Goal: Transaction & Acquisition: Download file/media

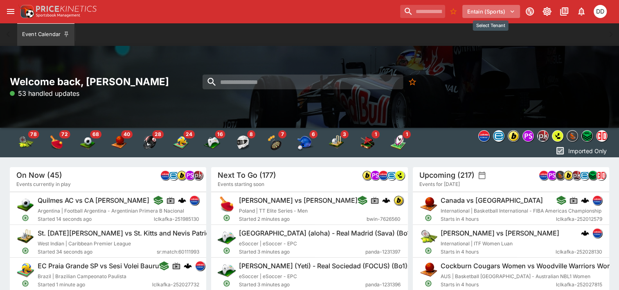
click at [510, 15] on icon "Select Tenant" at bounding box center [512, 11] width 7 height 7
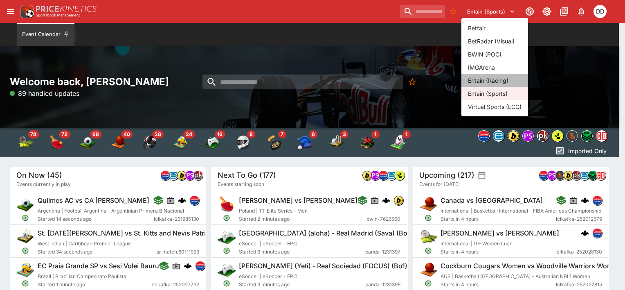
click at [484, 81] on li "Entain (Racing)" at bounding box center [495, 80] width 67 height 13
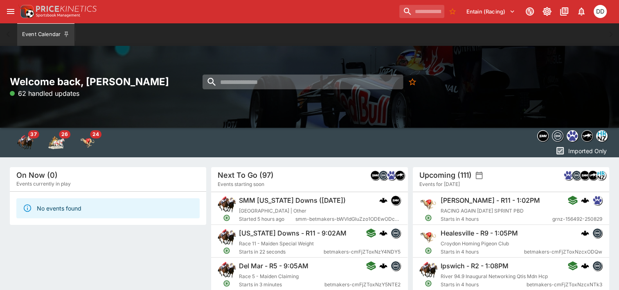
click at [286, 87] on input "search" at bounding box center [303, 81] width 201 height 15
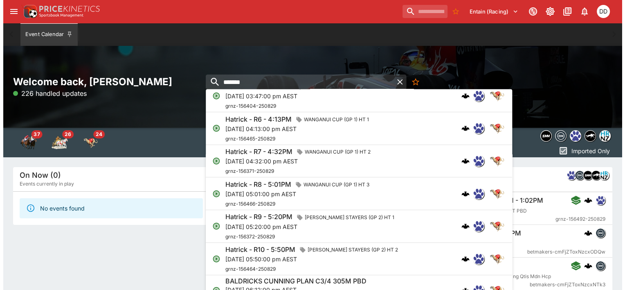
scroll to position [169, 0]
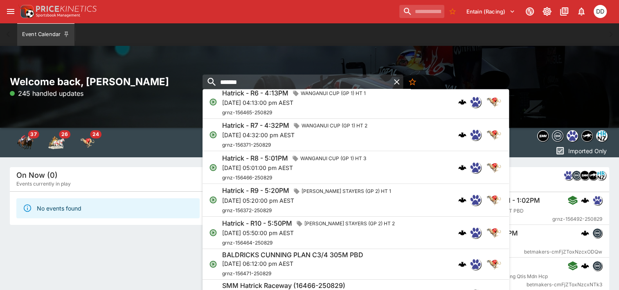
type input "*******"
click at [283, 230] on p "[DATE] 05:50:00 pm AEST" at bounding box center [310, 232] width 176 height 9
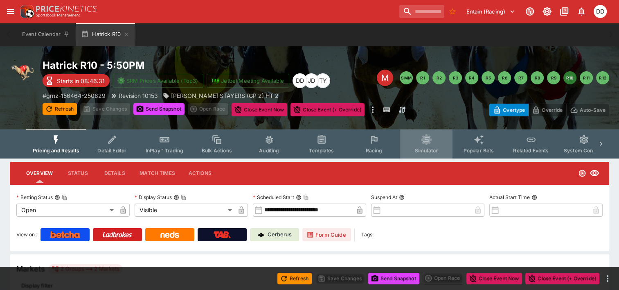
click at [428, 147] on span "Simulator" at bounding box center [426, 150] width 23 height 6
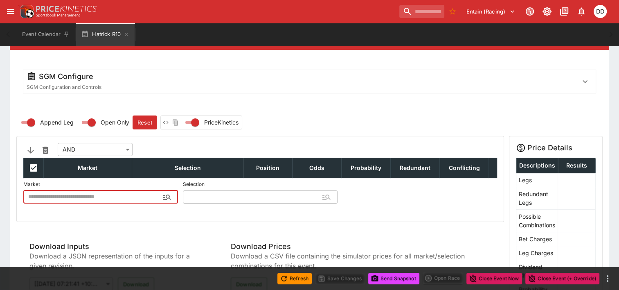
scroll to position [131, 0]
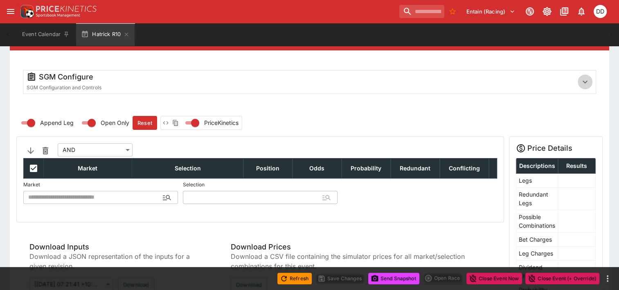
click at [585, 77] on icon "button" at bounding box center [585, 82] width 10 height 10
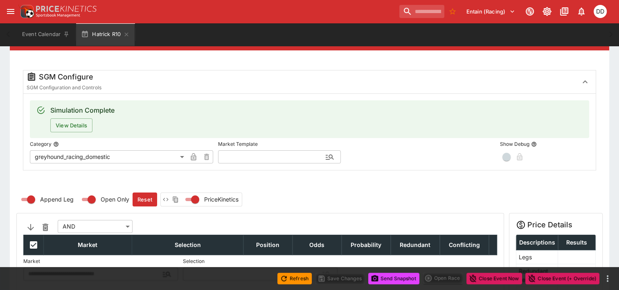
scroll to position [59, 0]
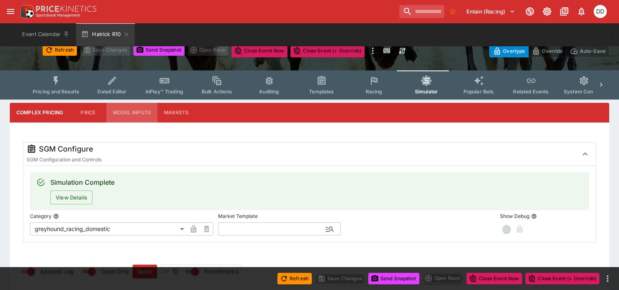
click at [133, 106] on button "Model Inputs" at bounding box center [131, 113] width 51 height 20
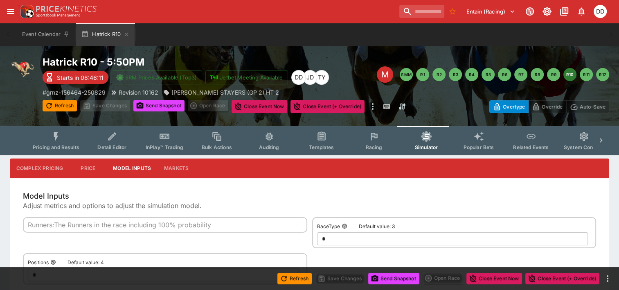
scroll to position [0, 0]
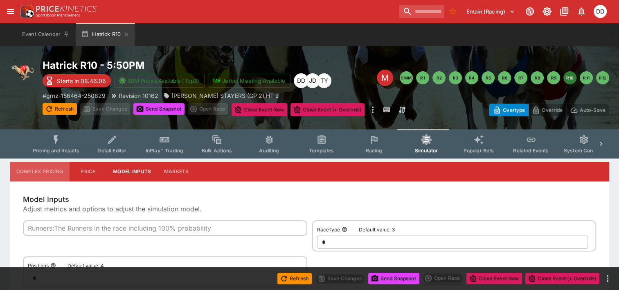
click at [57, 173] on button "Complex Pricing" at bounding box center [40, 172] width 60 height 20
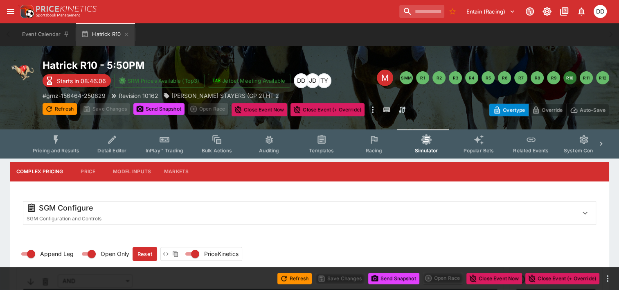
scroll to position [182, 0]
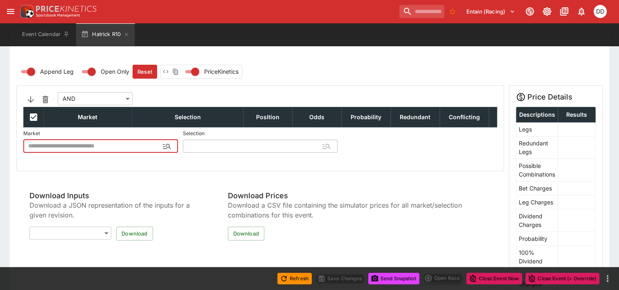
type input "**********"
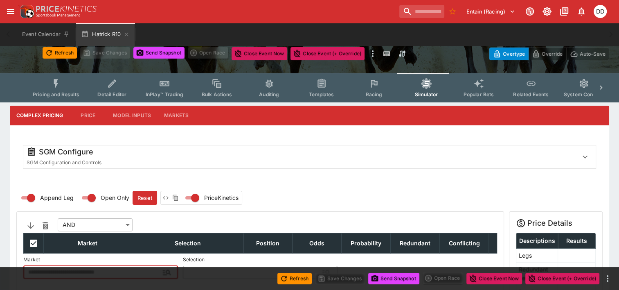
scroll to position [0, 0]
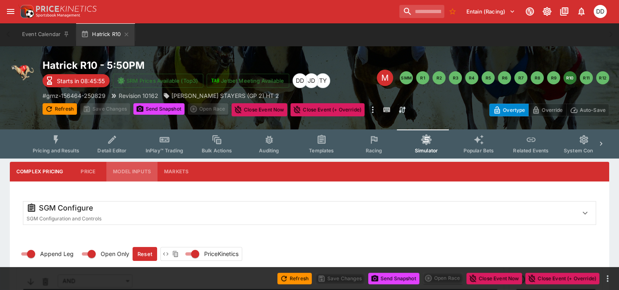
click at [146, 174] on button "Model Inputs" at bounding box center [131, 172] width 51 height 20
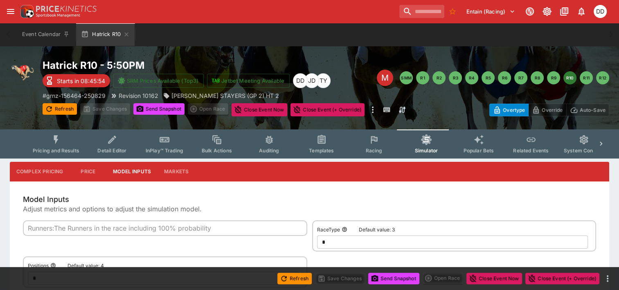
scroll to position [71, 0]
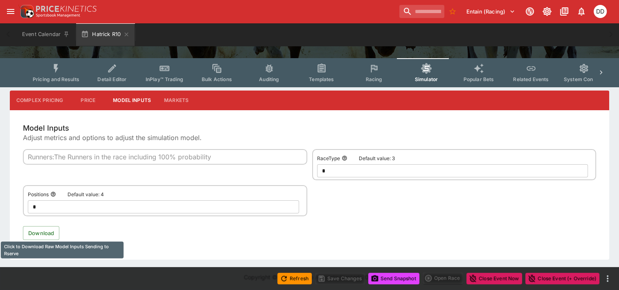
click at [34, 231] on button "Download" at bounding box center [41, 233] width 36 height 14
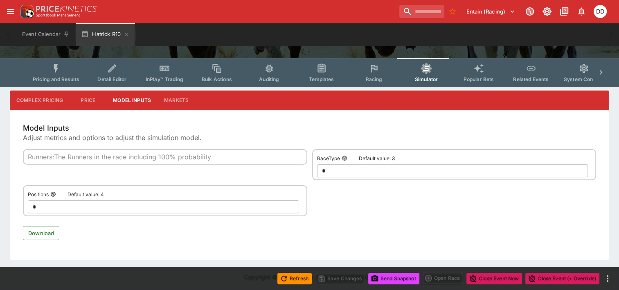
scroll to position [0, 0]
